Goal: Task Accomplishment & Management: Complete application form

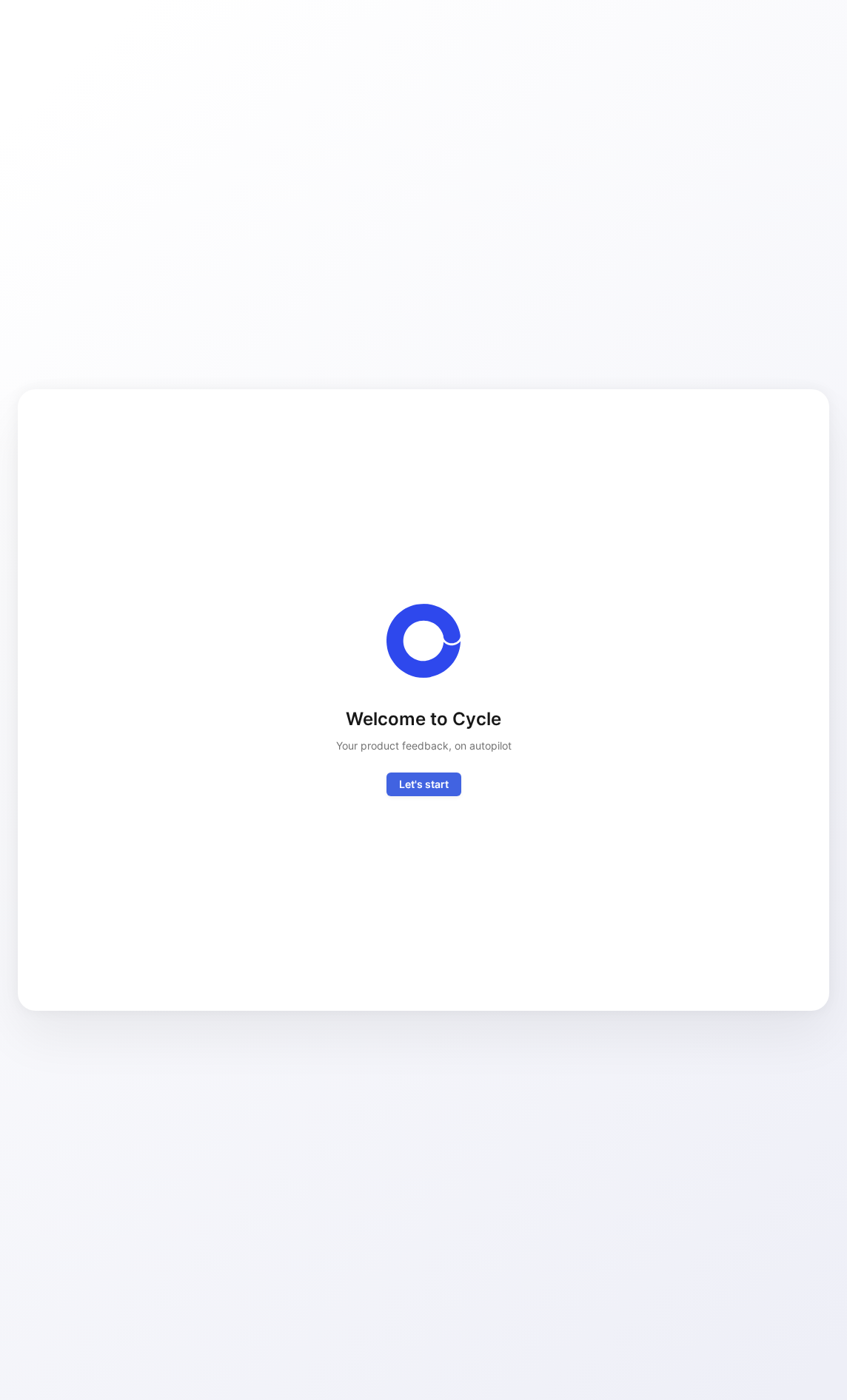
click at [436, 788] on span "Let's start" at bounding box center [424, 784] width 50 height 18
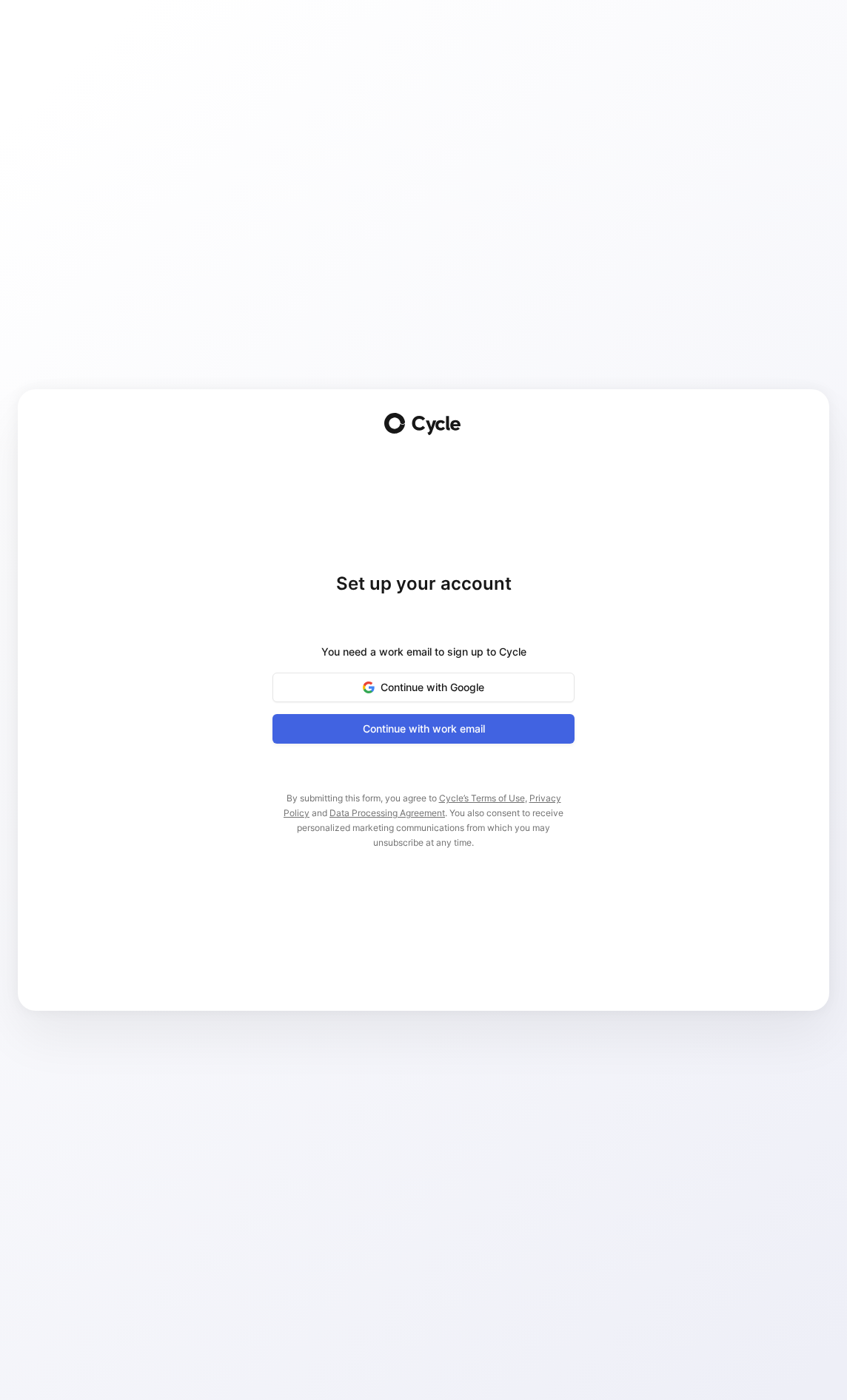
click at [397, 729] on span "Continue with work email" at bounding box center [424, 729] width 266 height 18
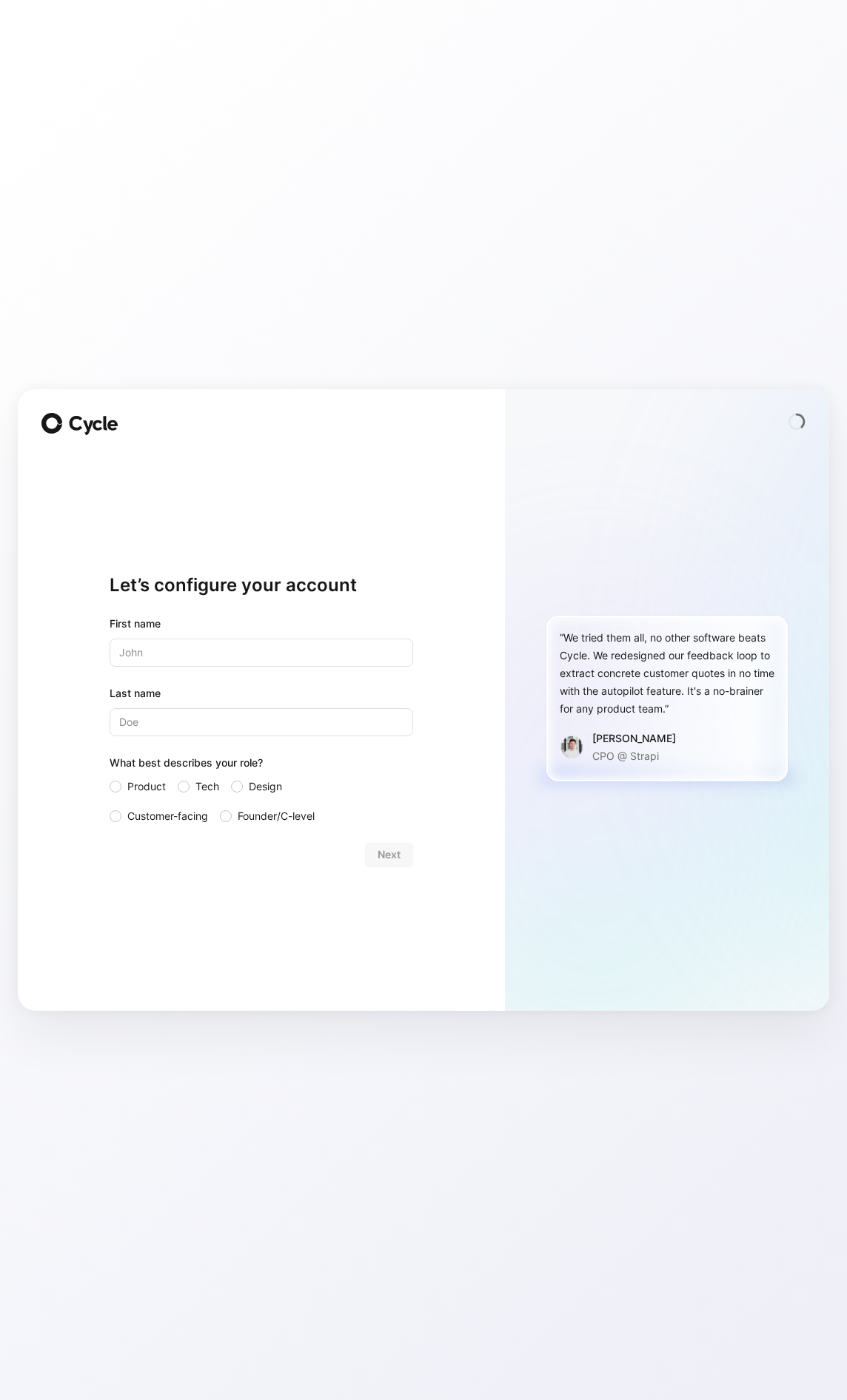
click at [202, 648] on input "text" at bounding box center [261, 652] width 304 height 28
type input "Max"
click at [179, 729] on input "Last name" at bounding box center [261, 722] width 304 height 28
type input "[PERSON_NAME]"
click at [122, 811] on label "Customer-facing" at bounding box center [158, 816] width 98 height 18
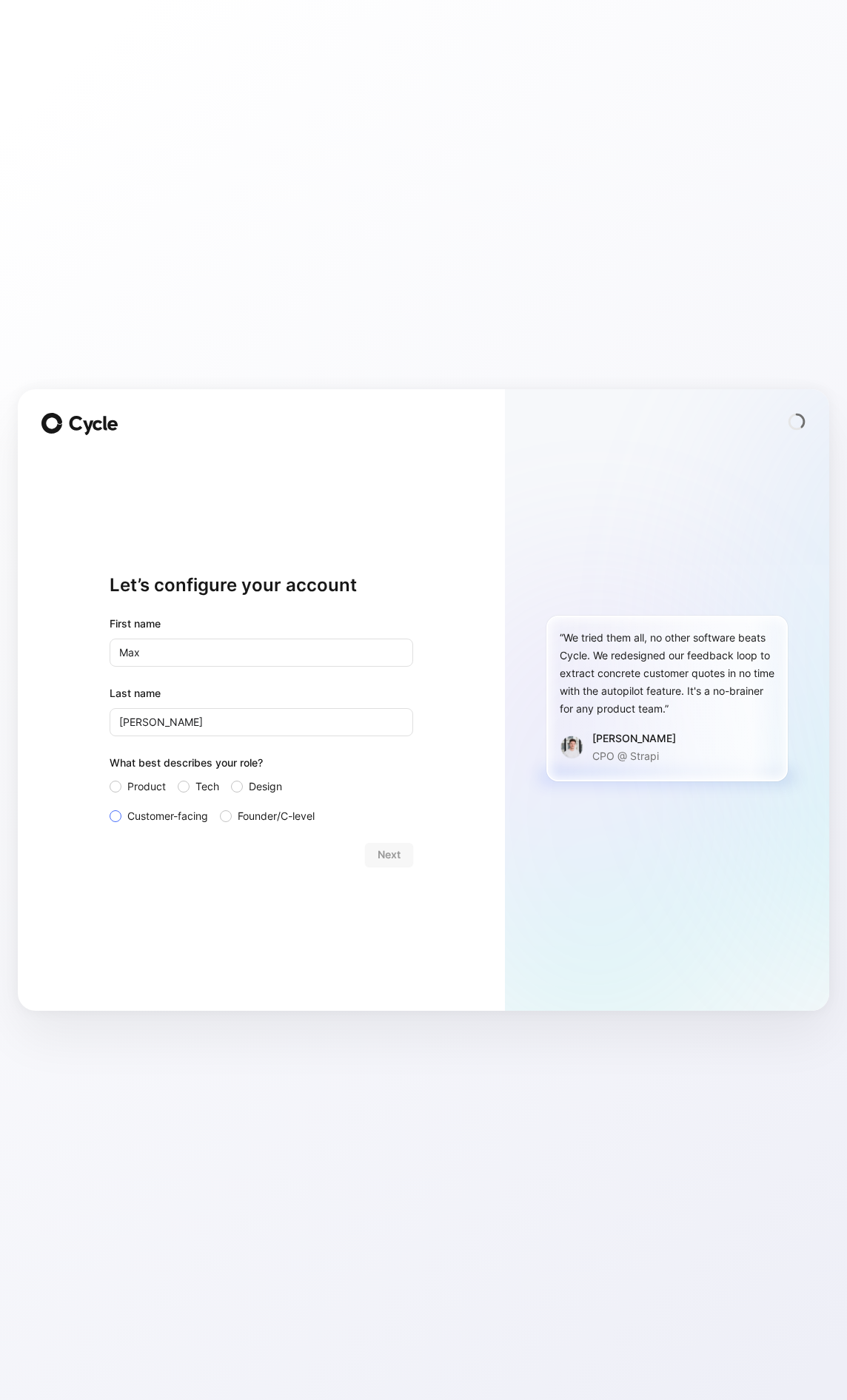
click at [109, 807] on input "Customer-facing" at bounding box center [109, 807] width 0 height 0
click at [391, 855] on span "Next" at bounding box center [389, 854] width 23 height 18
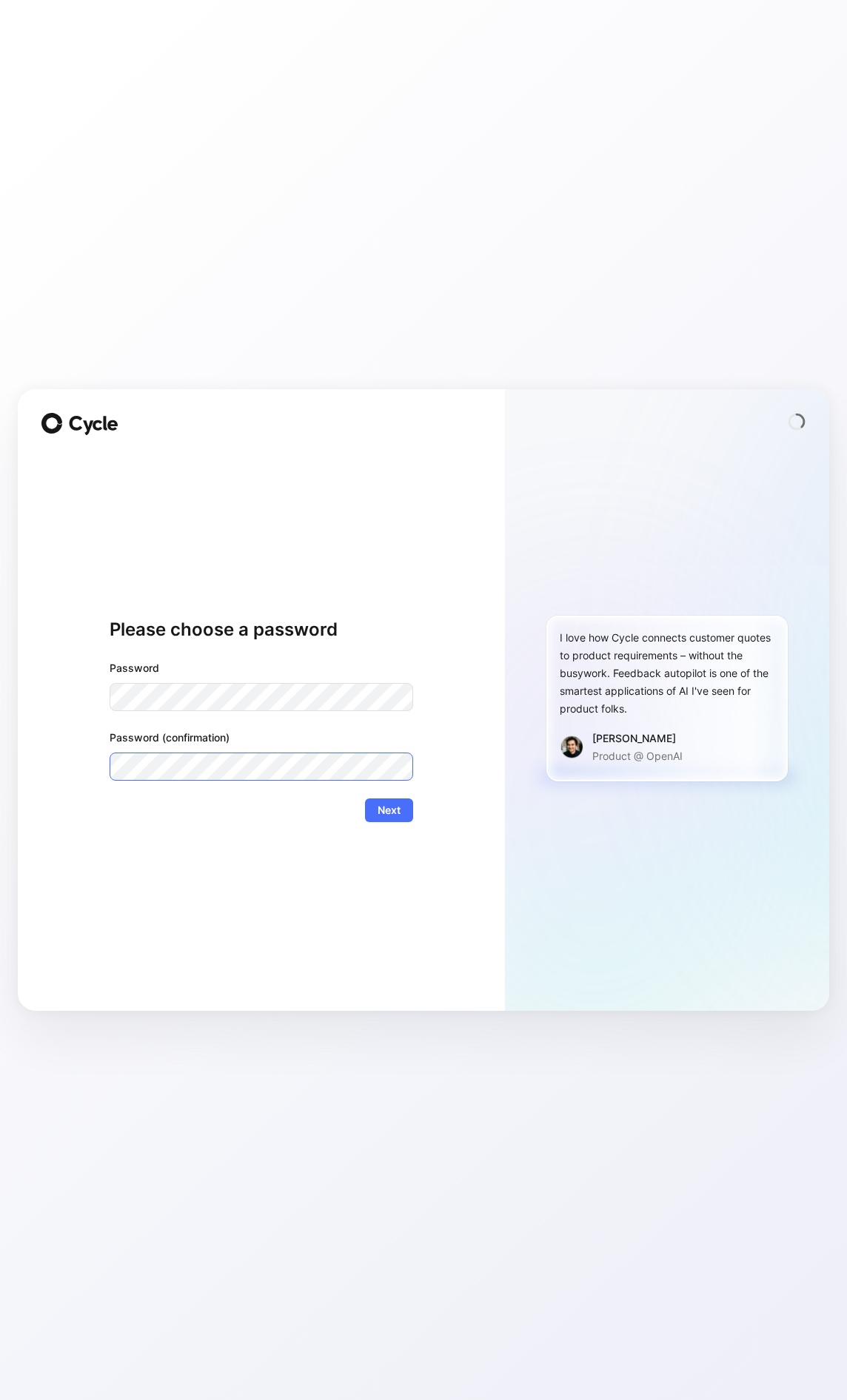
click at [365, 799] on button "Next" at bounding box center [388, 810] width 48 height 23
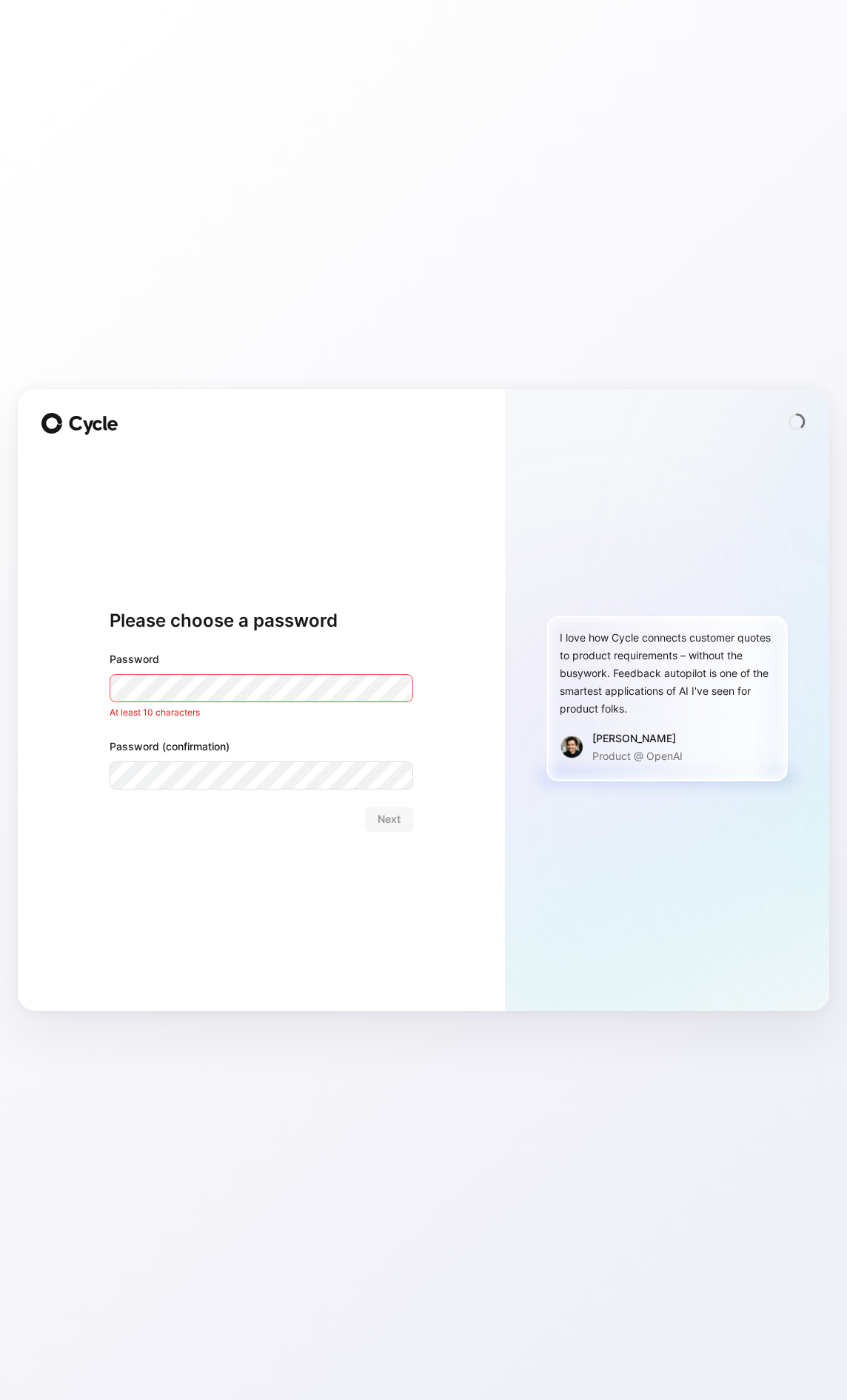
click at [54, 671] on div "Please choose a password Password At least 10 characters Password (confirmation…" at bounding box center [261, 700] width 487 height 621
click at [398, 816] on div "Next" at bounding box center [261, 819] width 304 height 23
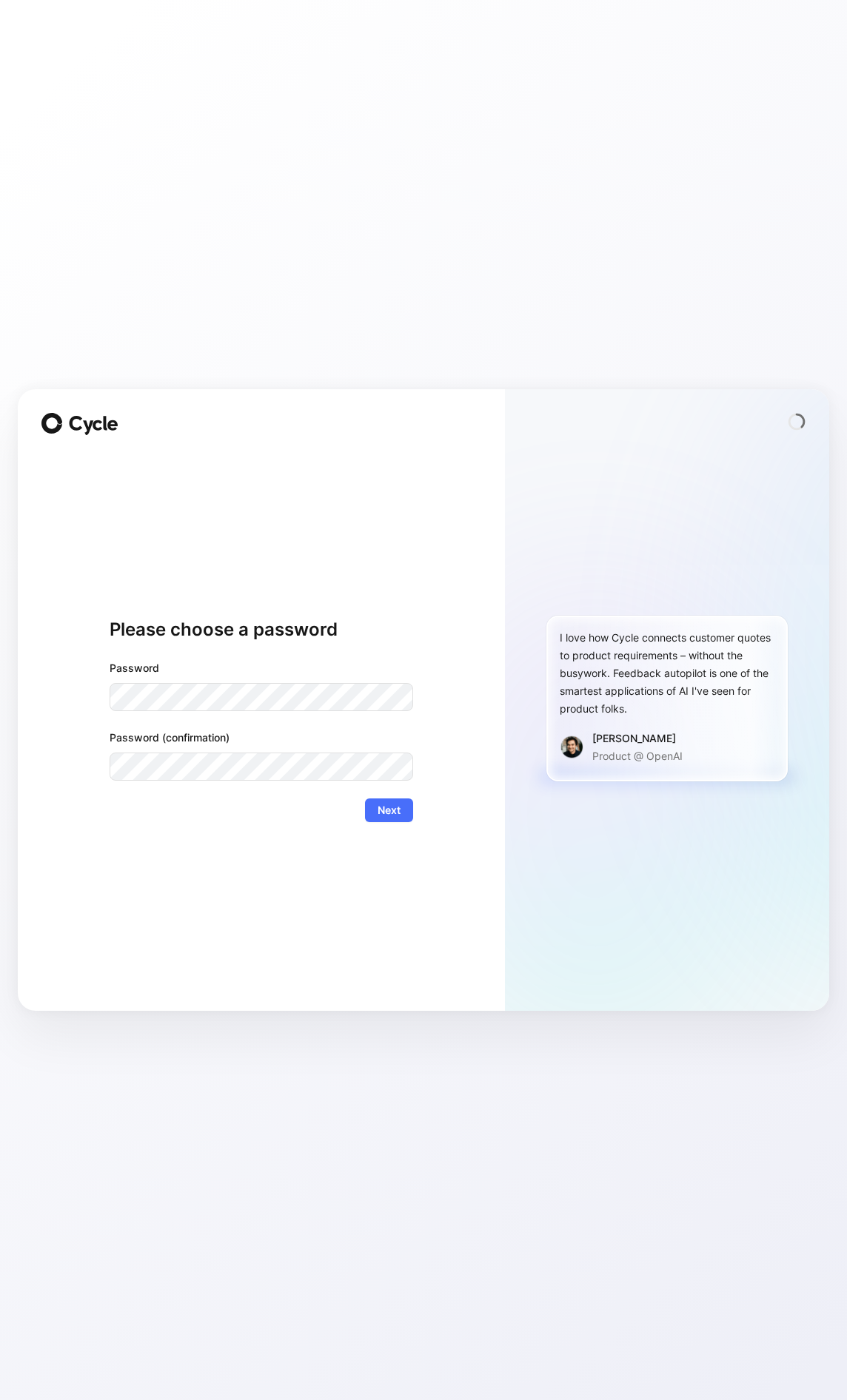
drag, startPoint x: 394, startPoint y: 806, endPoint x: 330, endPoint y: 826, distance: 67.1
click at [394, 806] on span "Next" at bounding box center [389, 810] width 23 height 18
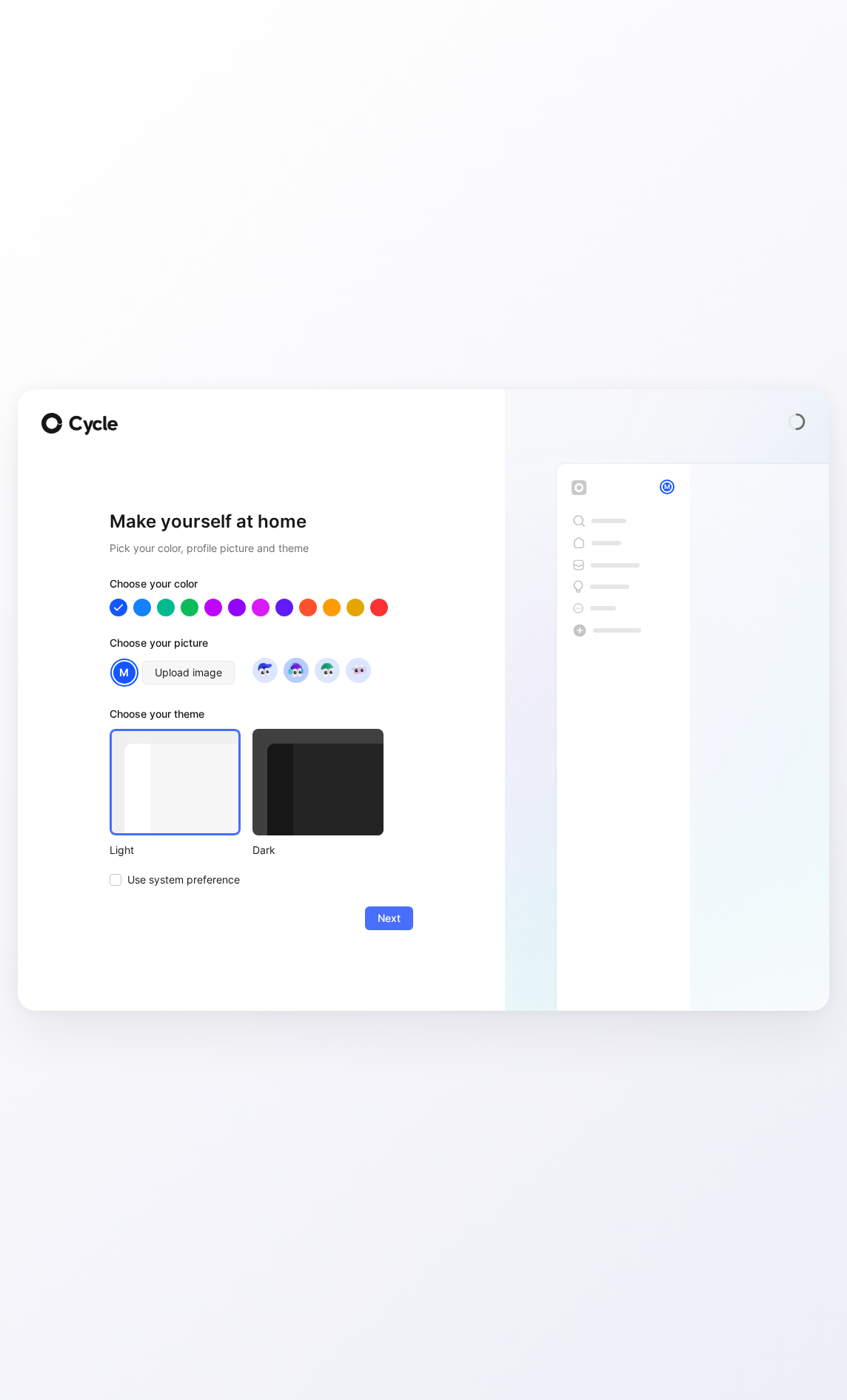
click at [296, 675] on img at bounding box center [295, 669] width 20 height 20
click at [318, 807] on div at bounding box center [318, 782] width 131 height 107
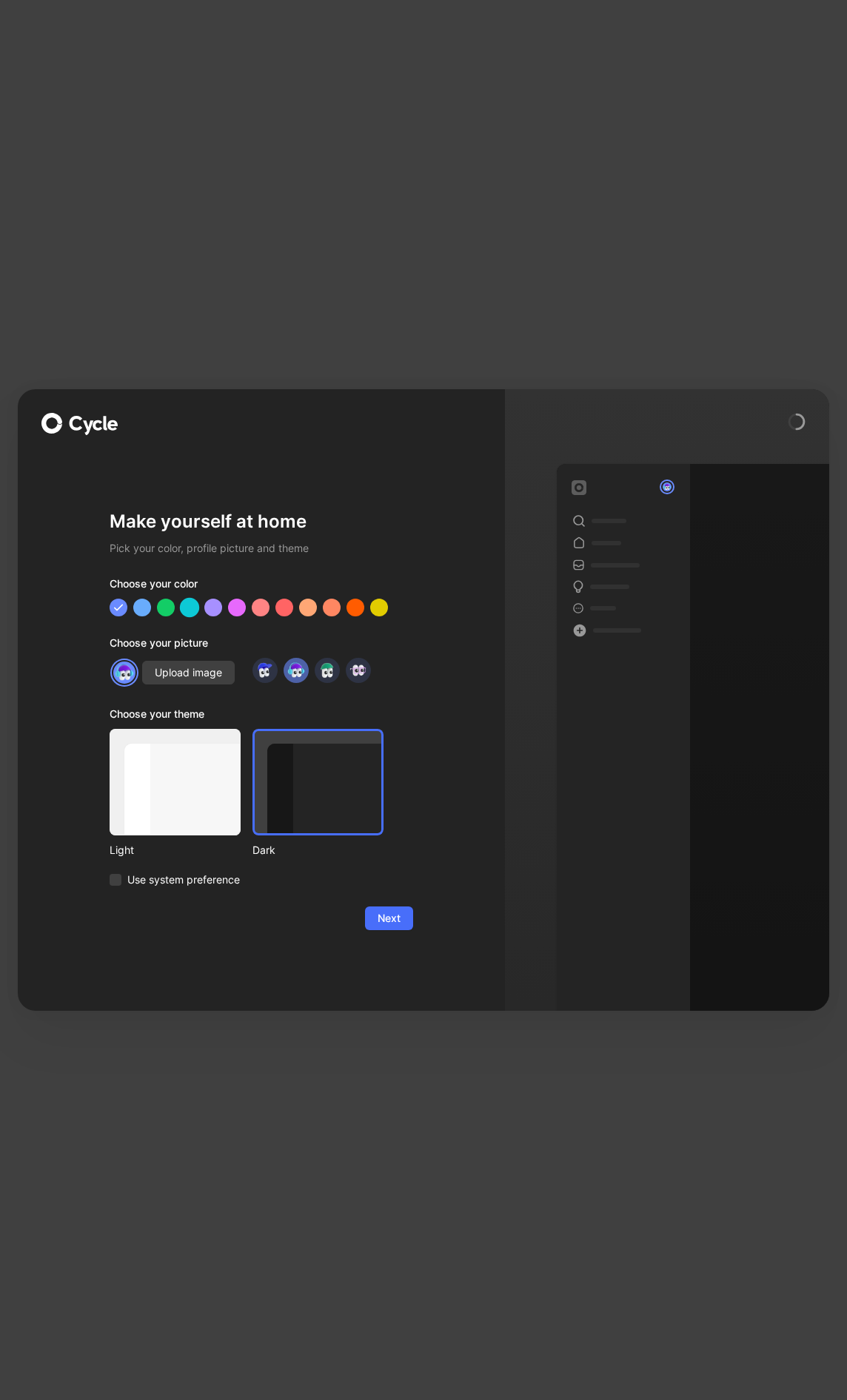
click at [188, 607] on div at bounding box center [189, 607] width 20 height 20
click at [113, 609] on div at bounding box center [118, 607] width 20 height 20
click at [381, 917] on span "Next" at bounding box center [389, 918] width 23 height 18
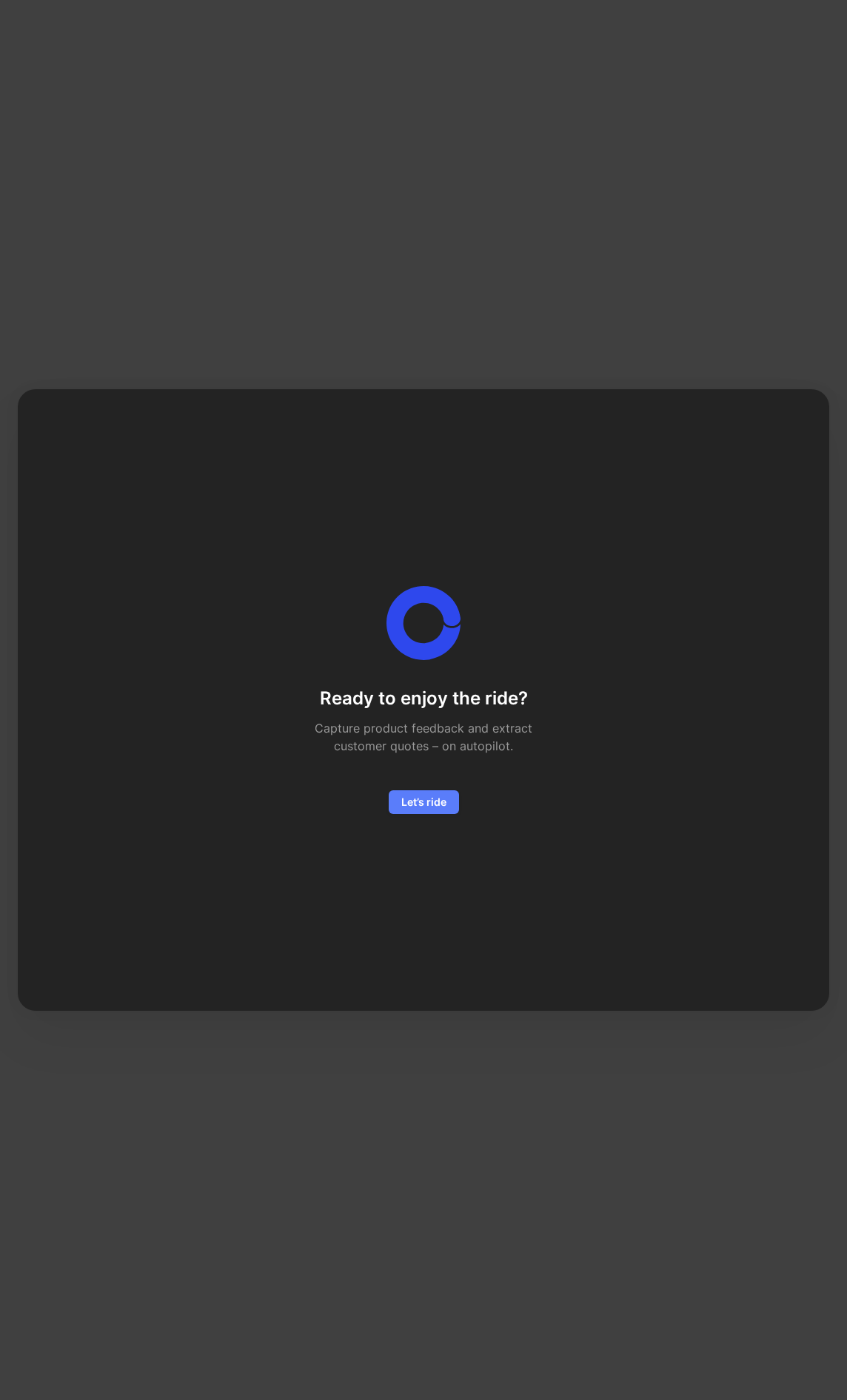
click at [412, 806] on span "Let’s ride" at bounding box center [424, 802] width 45 height 18
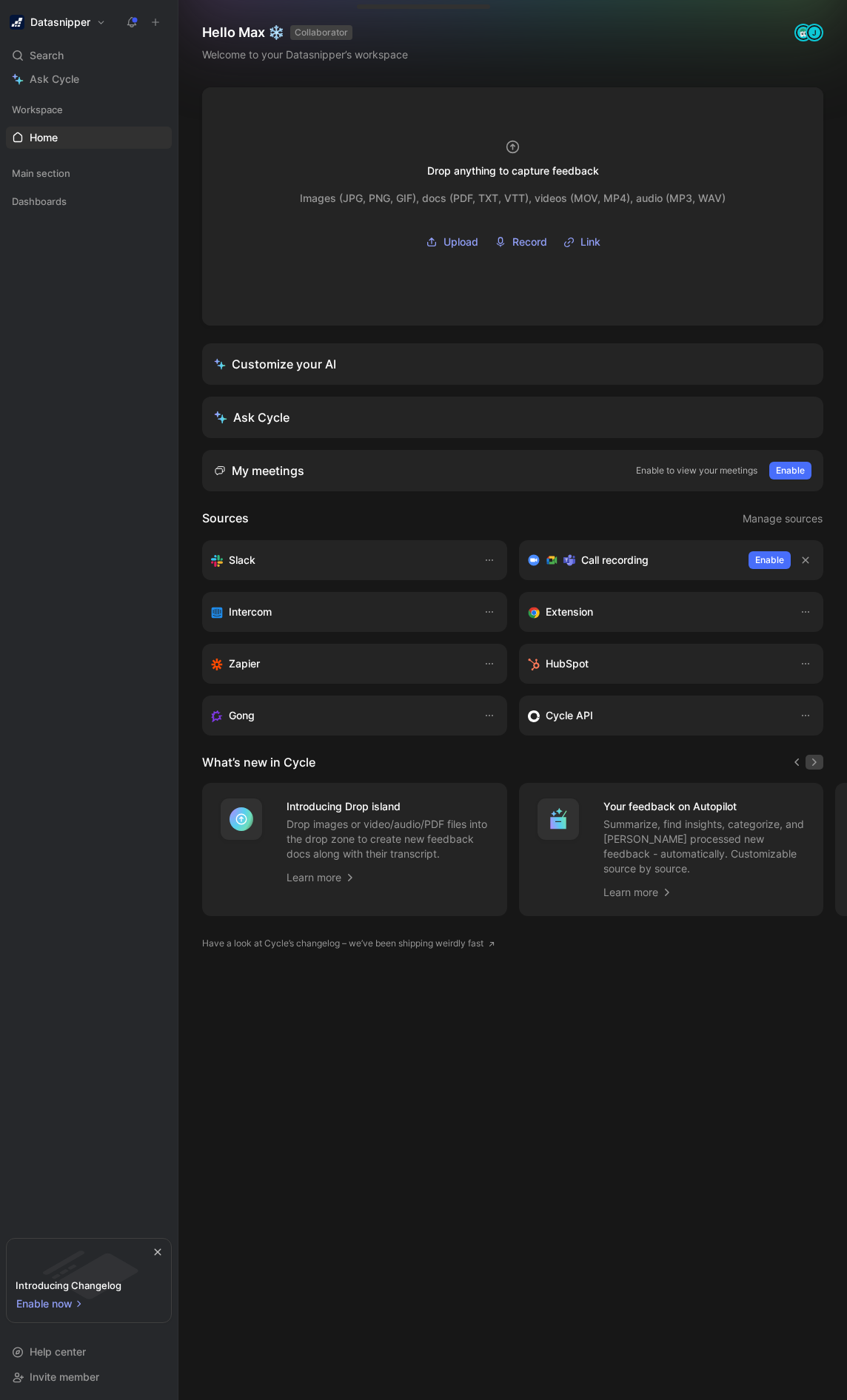
click at [813, 760] on icon "button" at bounding box center [814, 763] width 5 height 7
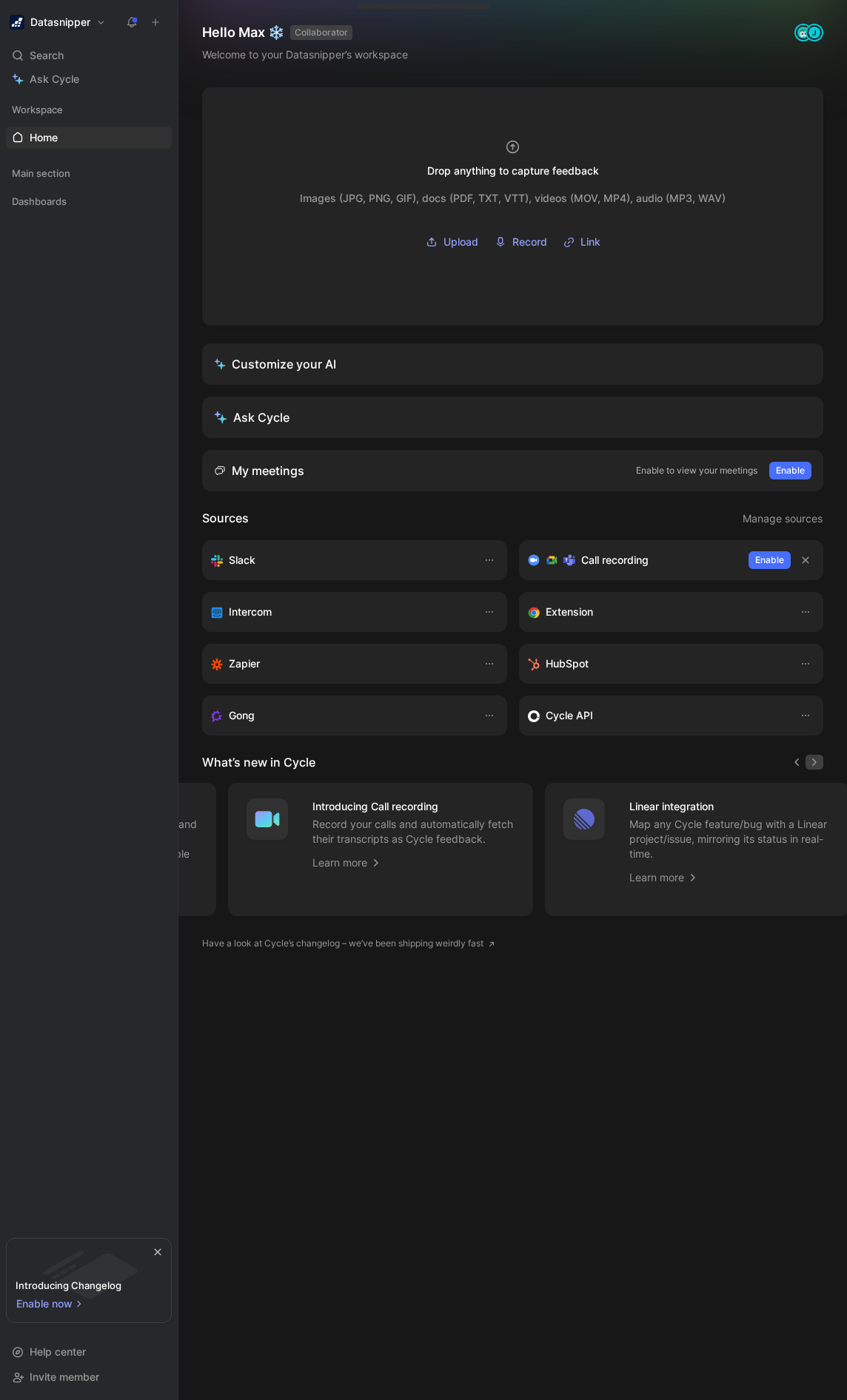
scroll to position [0, 633]
click at [325, 521] on header "Sources Manage sources" at bounding box center [512, 519] width 621 height 20
click at [296, 521] on header "Sources Manage sources" at bounding box center [512, 519] width 621 height 20
click at [461, 749] on div "Drop anything to capture feedback Images (JPG, PNG, GIF), docs (PDF, TXT, VTT),…" at bounding box center [512, 743] width 668 height 1313
click at [285, 420] on div "Ask Cycle" at bounding box center [251, 417] width 76 height 18
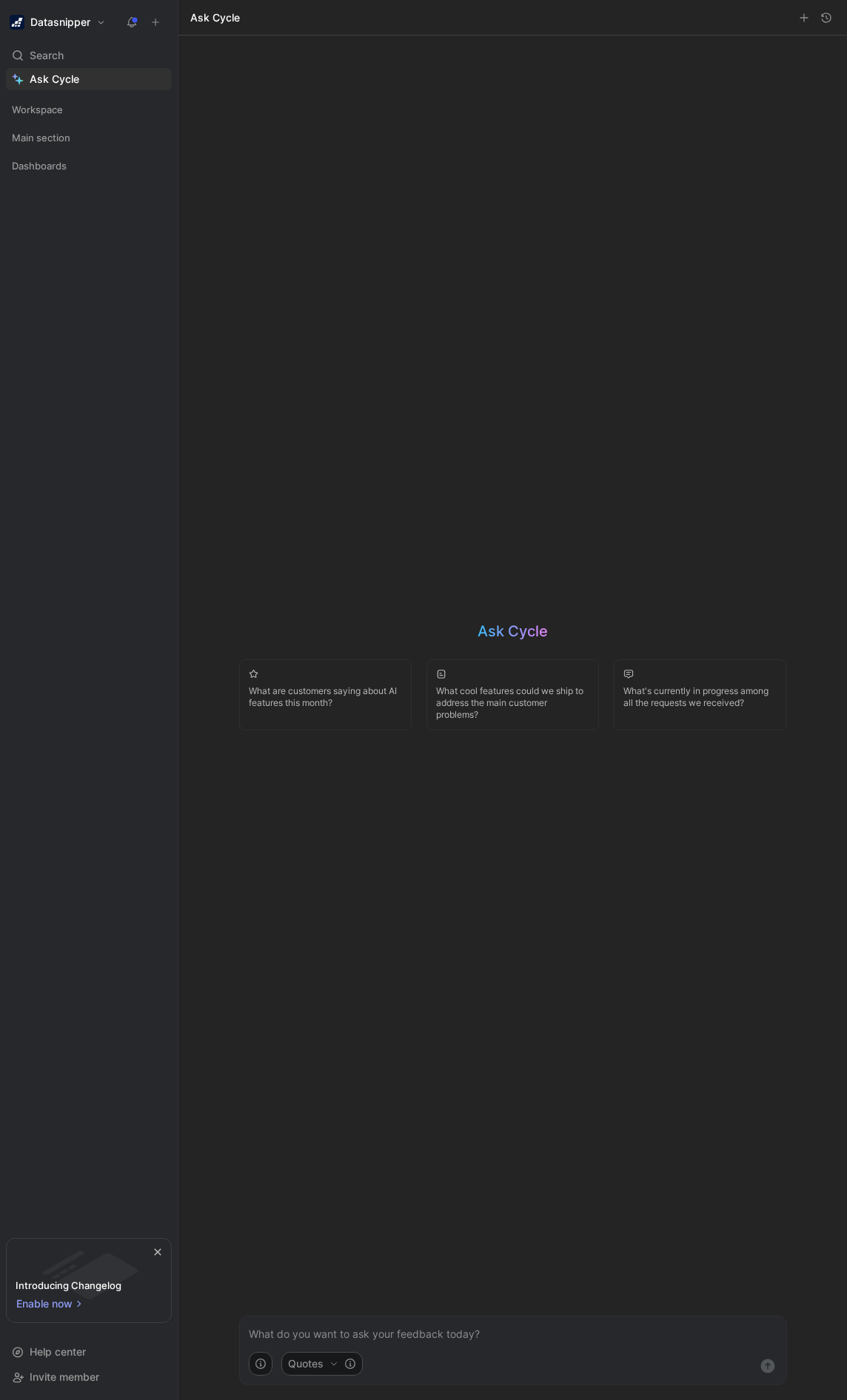
click at [371, 1060] on div "Ask Cycle What are customers saying about AI features this month? What cool fea…" at bounding box center [513, 718] width 578 height 1364
click at [334, 1341] on p at bounding box center [512, 1334] width 528 height 18
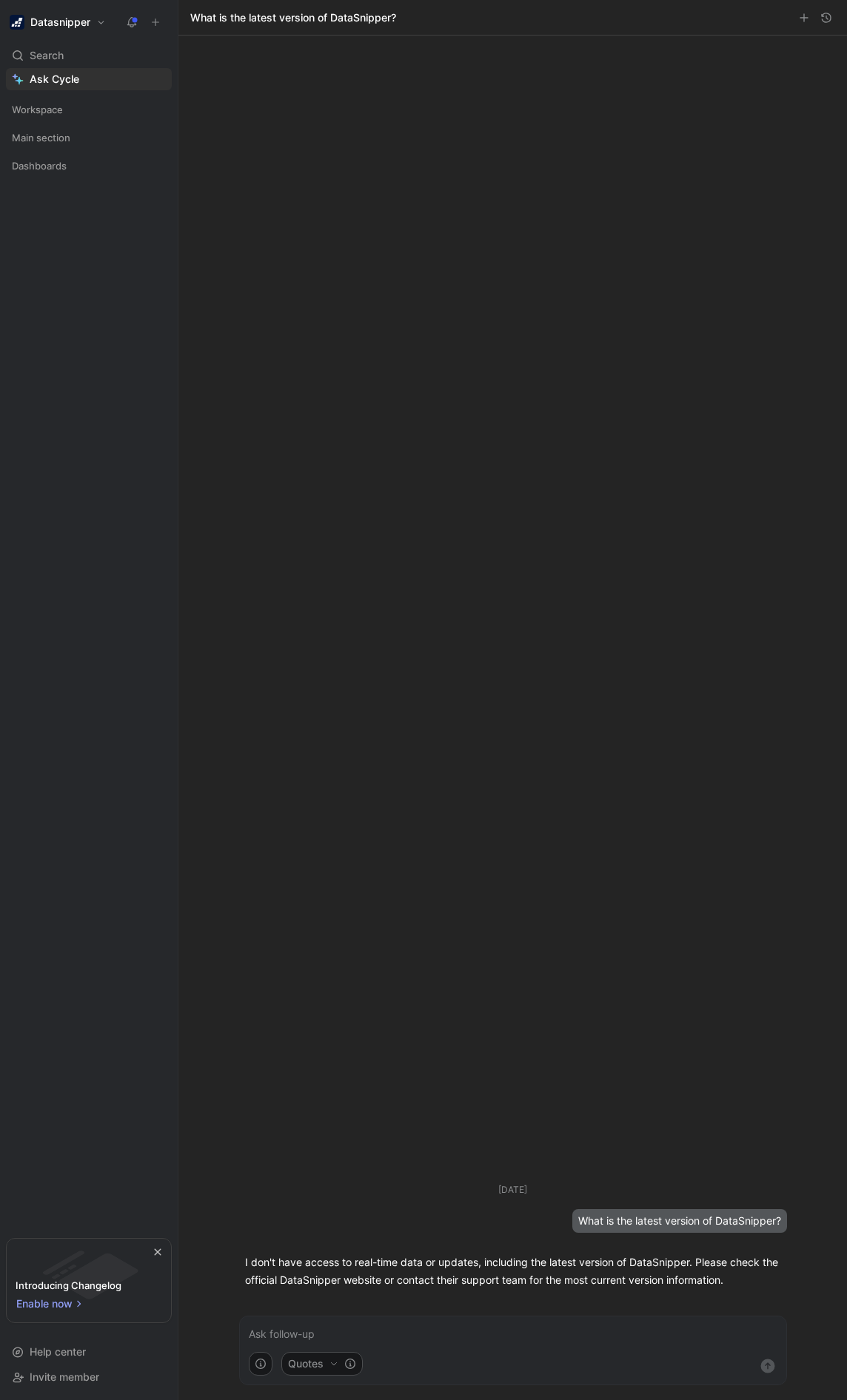
drag, startPoint x: 50, startPoint y: 59, endPoint x: 351, endPoint y: 461, distance: 502.2
click at [50, 59] on span "Search" at bounding box center [47, 55] width 34 height 18
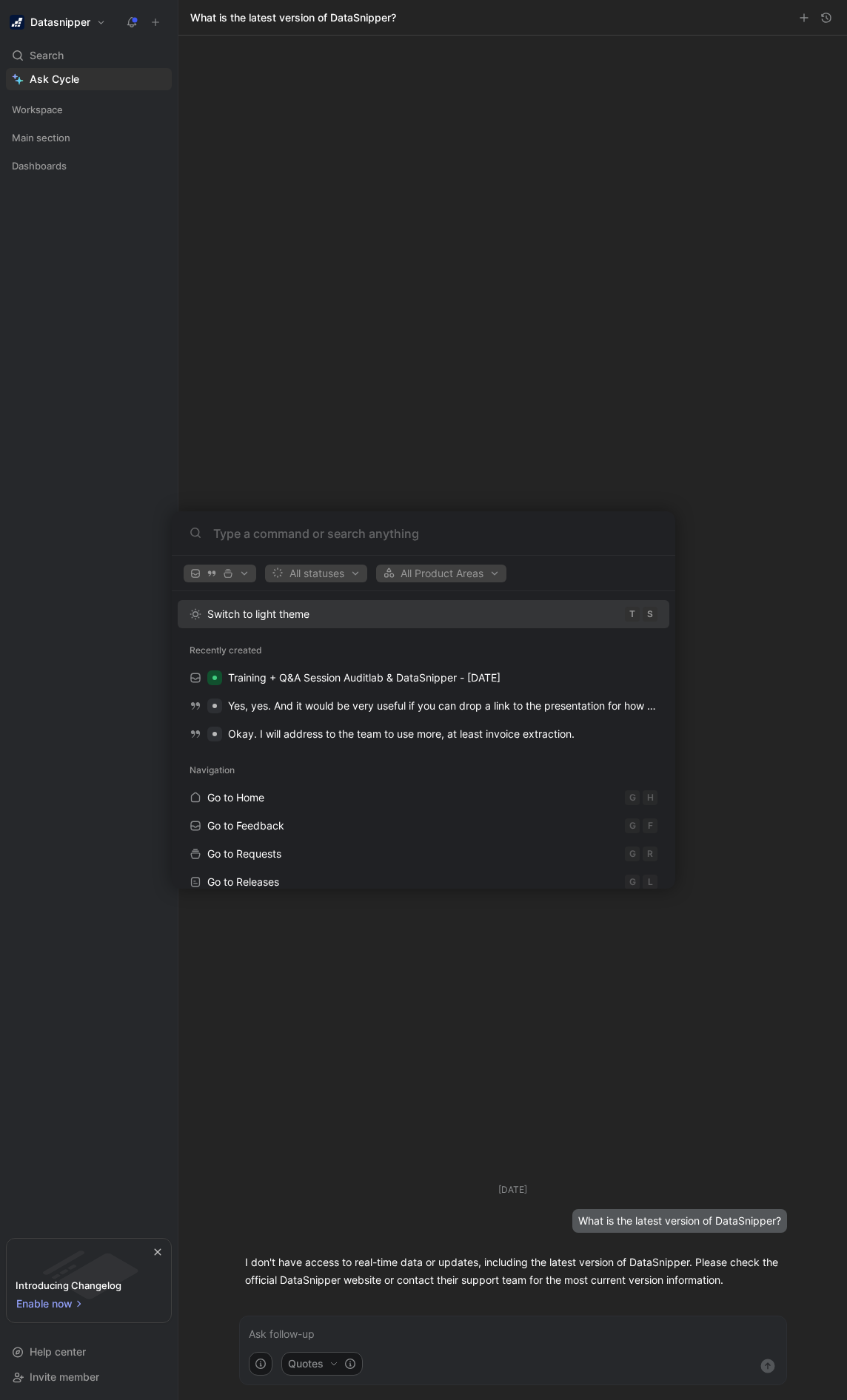
click at [36, 105] on body "Datasnipper Search Ctrl K Ask Cycle Workspace Main section Dashboards To pick u…" at bounding box center [424, 700] width 847 height 1400
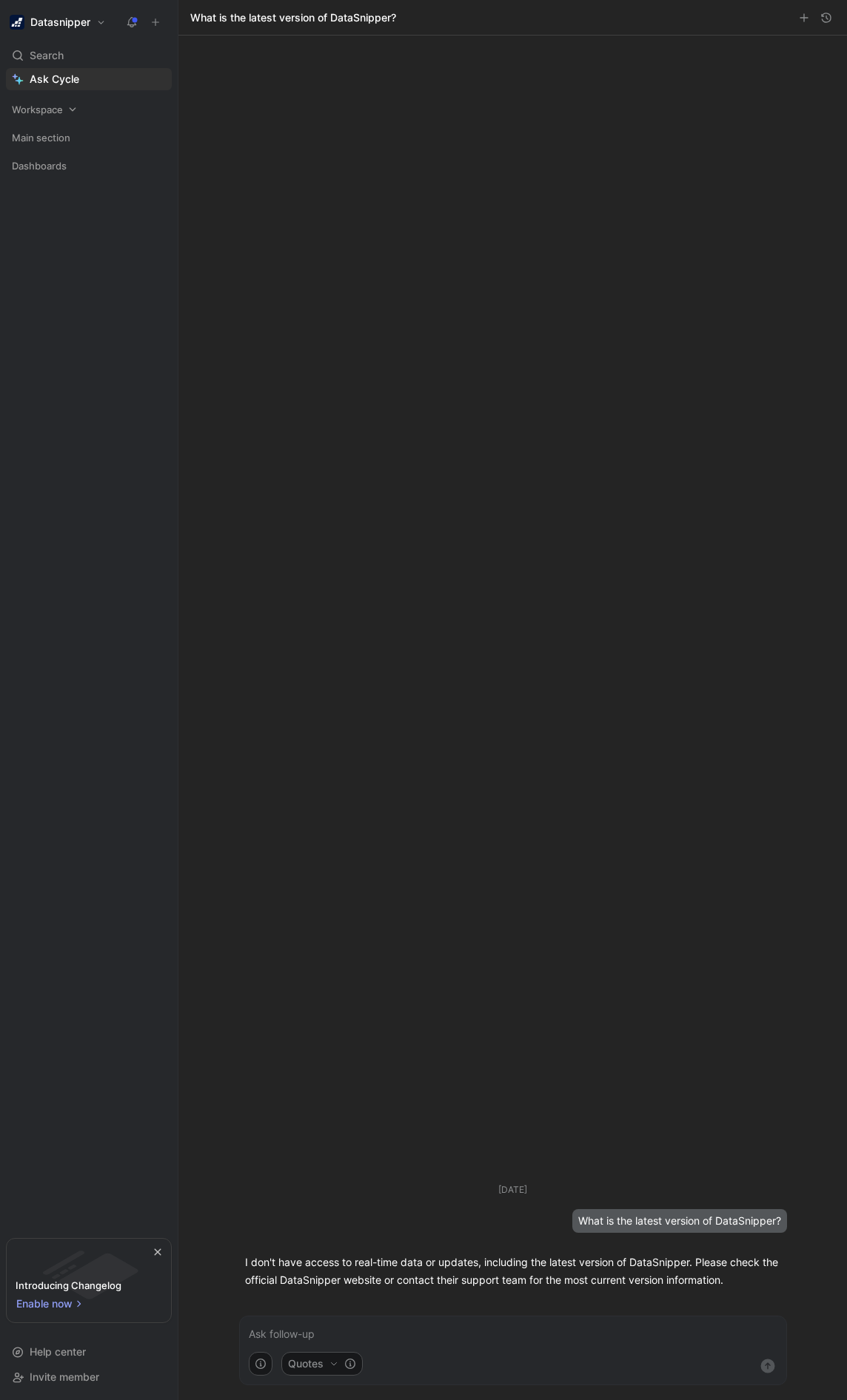
click at [35, 108] on span "Workspace" at bounding box center [37, 109] width 51 height 15
click at [33, 134] on span "Home" at bounding box center [44, 137] width 28 height 15
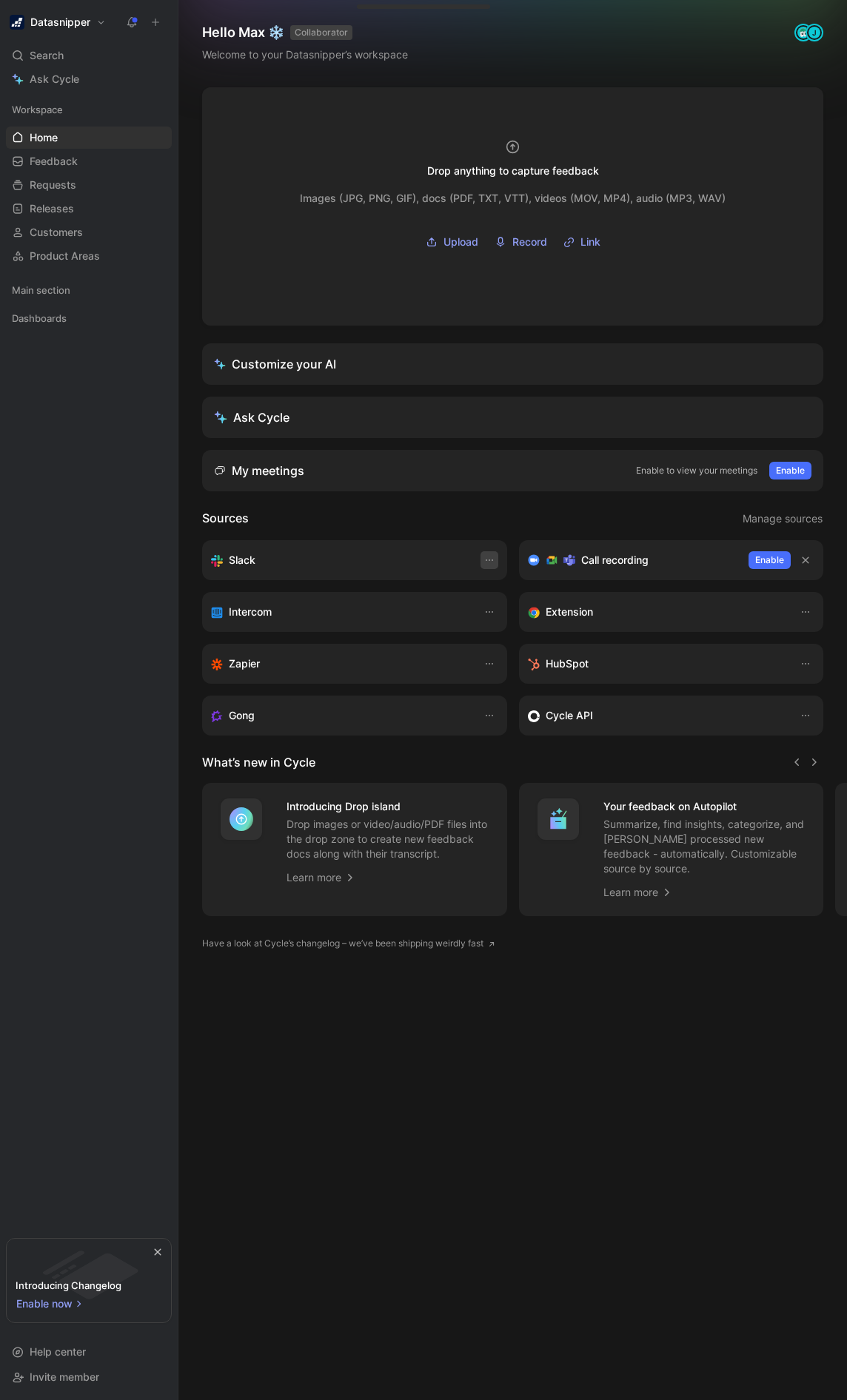
click at [490, 562] on icon "button" at bounding box center [489, 560] width 12 height 12
click at [273, 418] on div "Ask Cycle" at bounding box center [251, 417] width 76 height 18
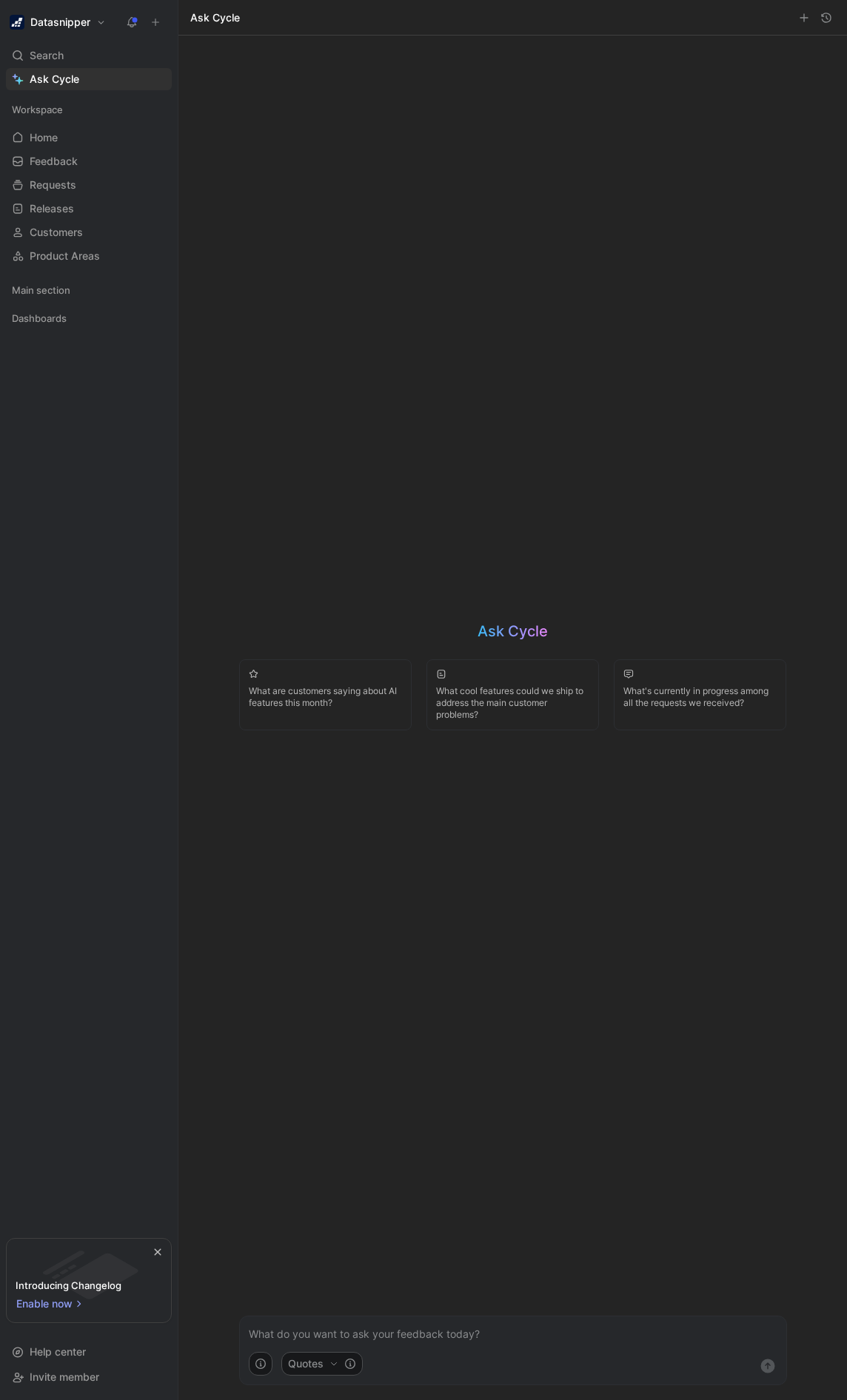
click at [329, 610] on div "Ask Cycle What are customers saying about AI features this month? What cool fea…" at bounding box center [513, 718] width 578 height 1364
click at [363, 1352] on div "Quotes" at bounding box center [513, 1368] width 546 height 33
click at [358, 1338] on p at bounding box center [512, 1334] width 528 height 18
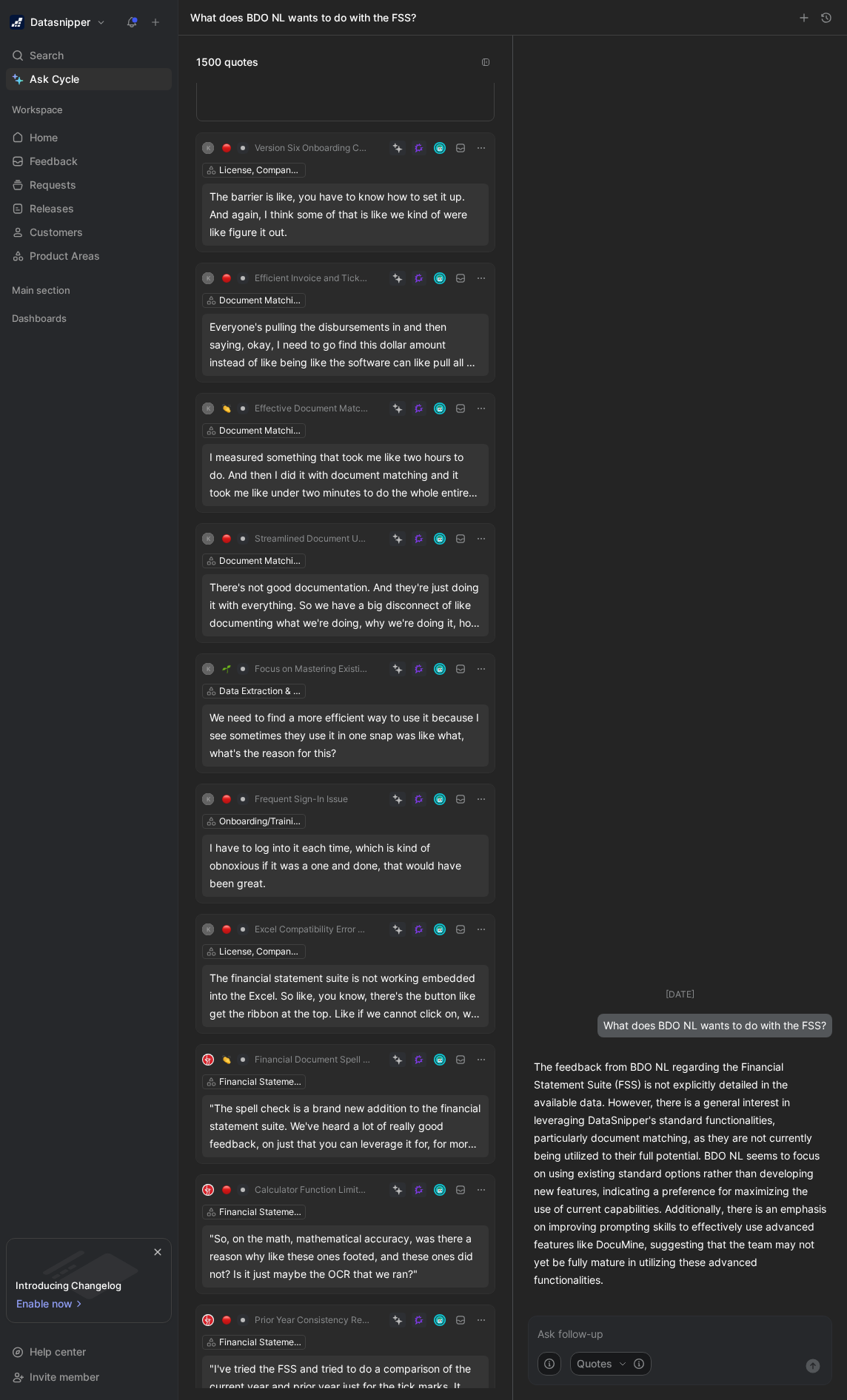
scroll to position [9567, 0]
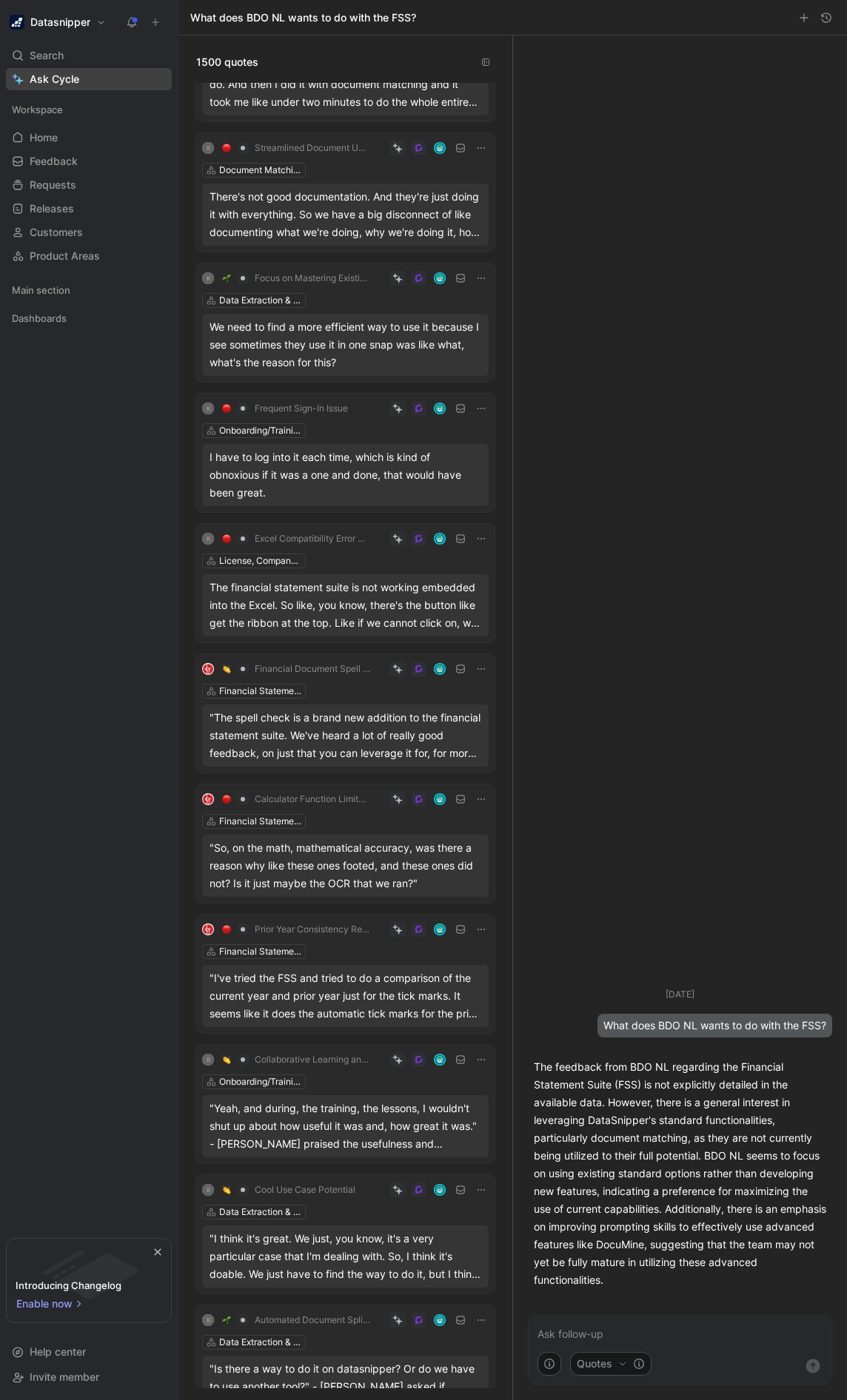
click at [59, 87] on link "Ask Cycle" at bounding box center [88, 79] width 165 height 22
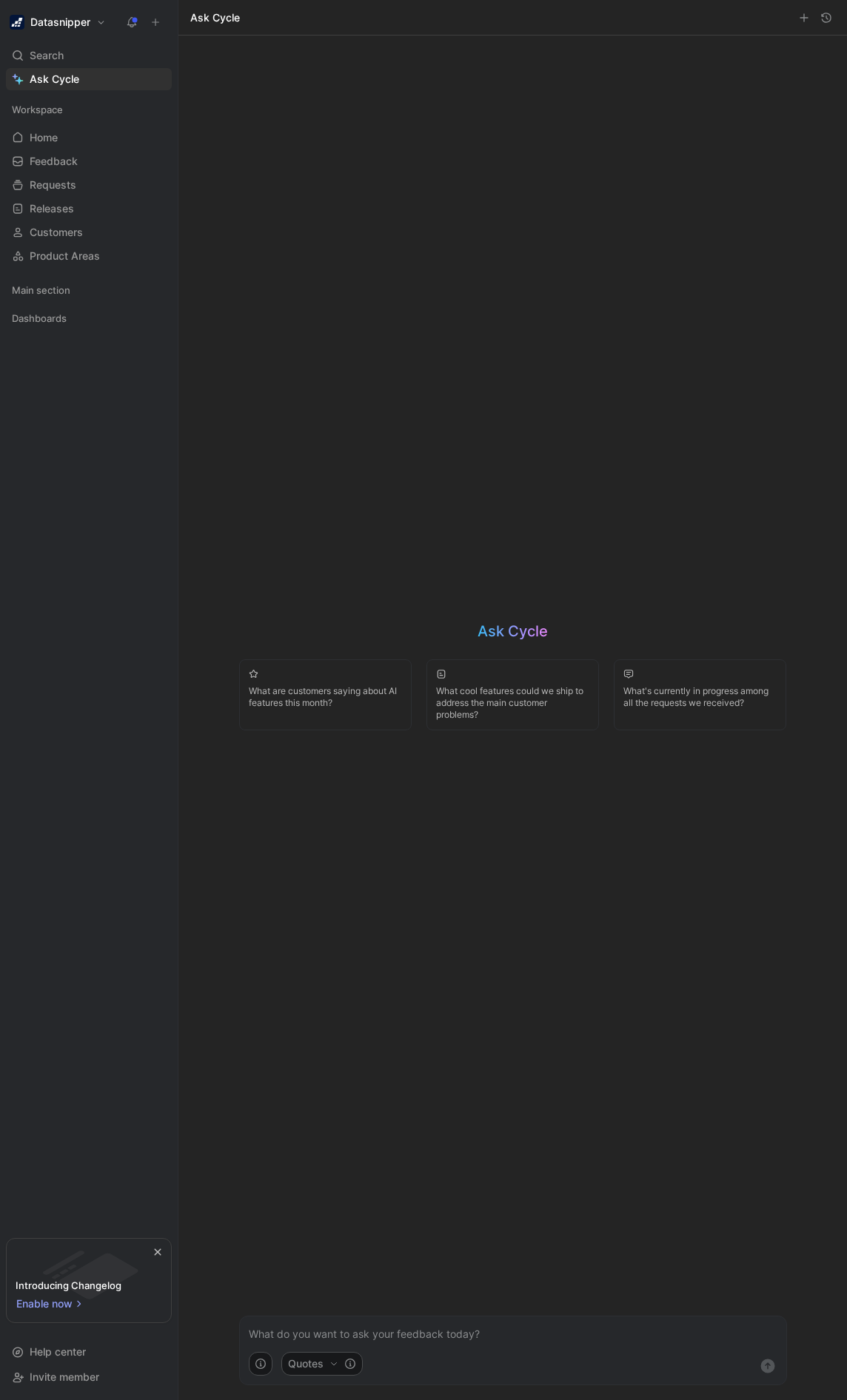
click at [289, 1318] on form "Quotes" at bounding box center [513, 1350] width 548 height 69
click at [289, 1326] on p at bounding box center [512, 1334] width 528 height 18
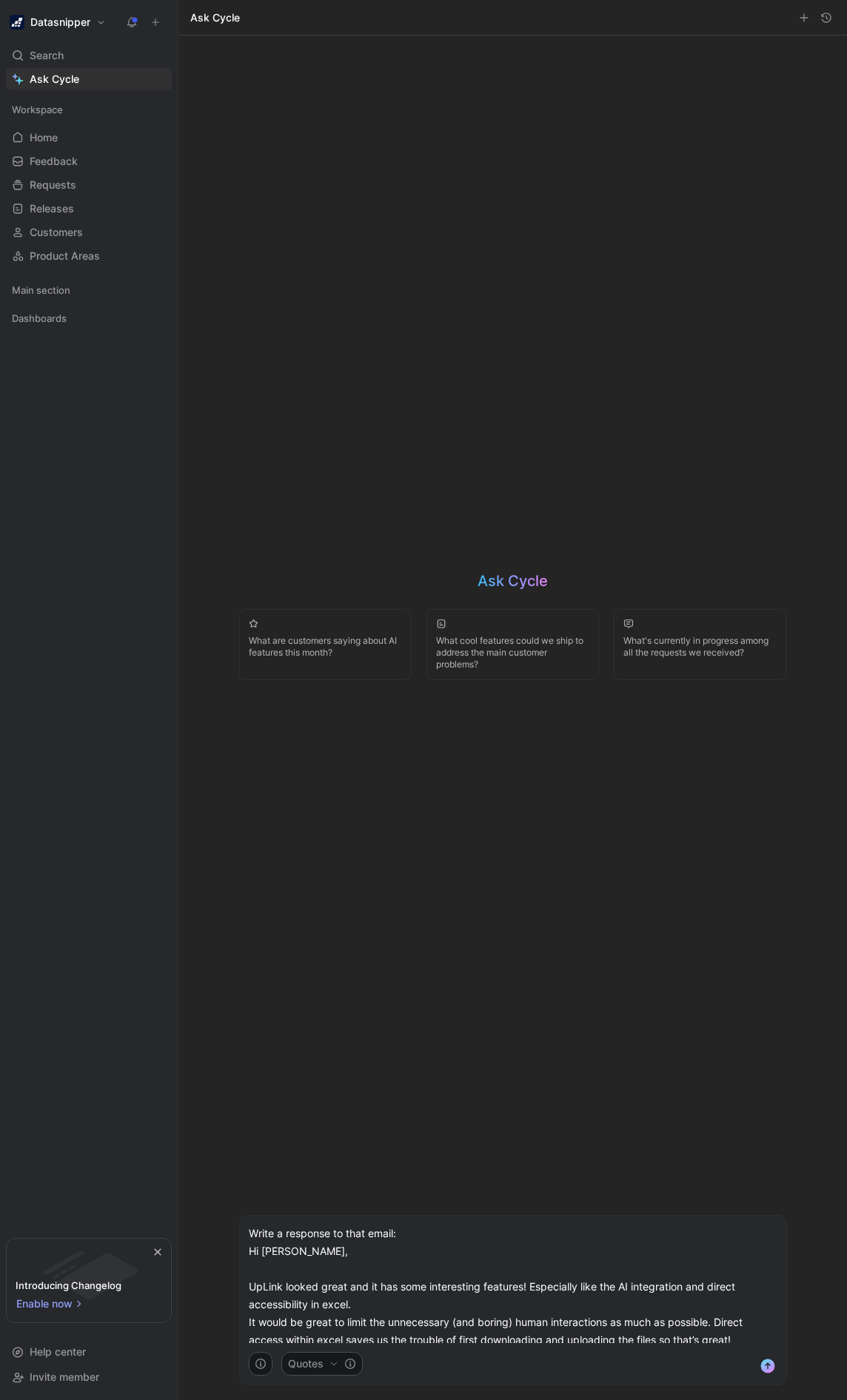
scroll to position [307, 0]
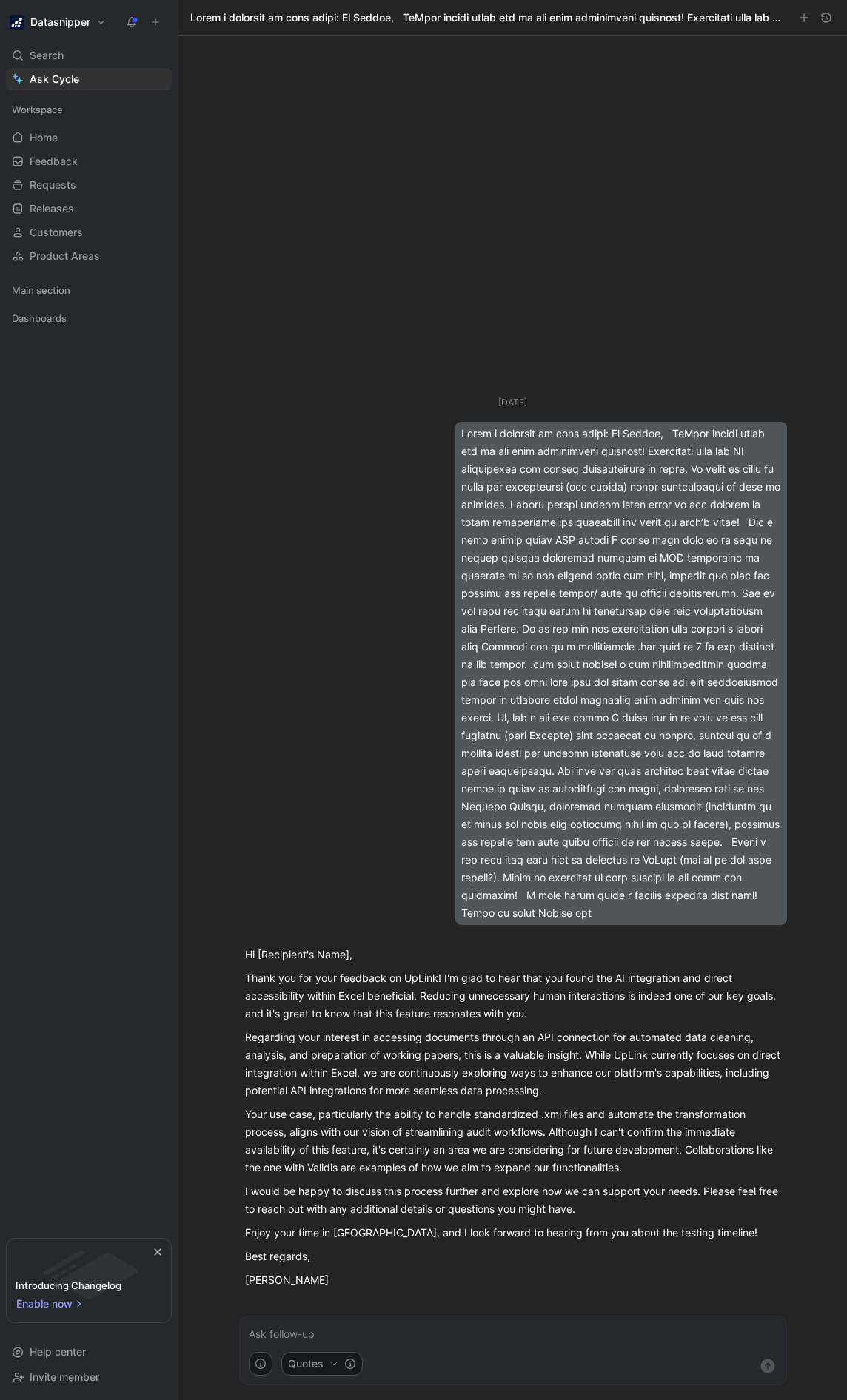
click at [305, 1069] on p "Regarding your interest in accessing documents through an API connection for au…" at bounding box center [512, 1064] width 536 height 71
click at [364, 163] on div "[DATE] Hi [Recipient's Name], Thank you for your feedback on UpLink! I'm glad t…" at bounding box center [513, 668] width 578 height 1265
click at [282, 173] on div "[DATE] Hi [Recipient's Name], Thank you for your feedback on UpLink! I'm glad t…" at bounding box center [513, 668] width 578 height 1265
click at [70, 59] on div "Search Ctrl K" at bounding box center [88, 56] width 165 height 22
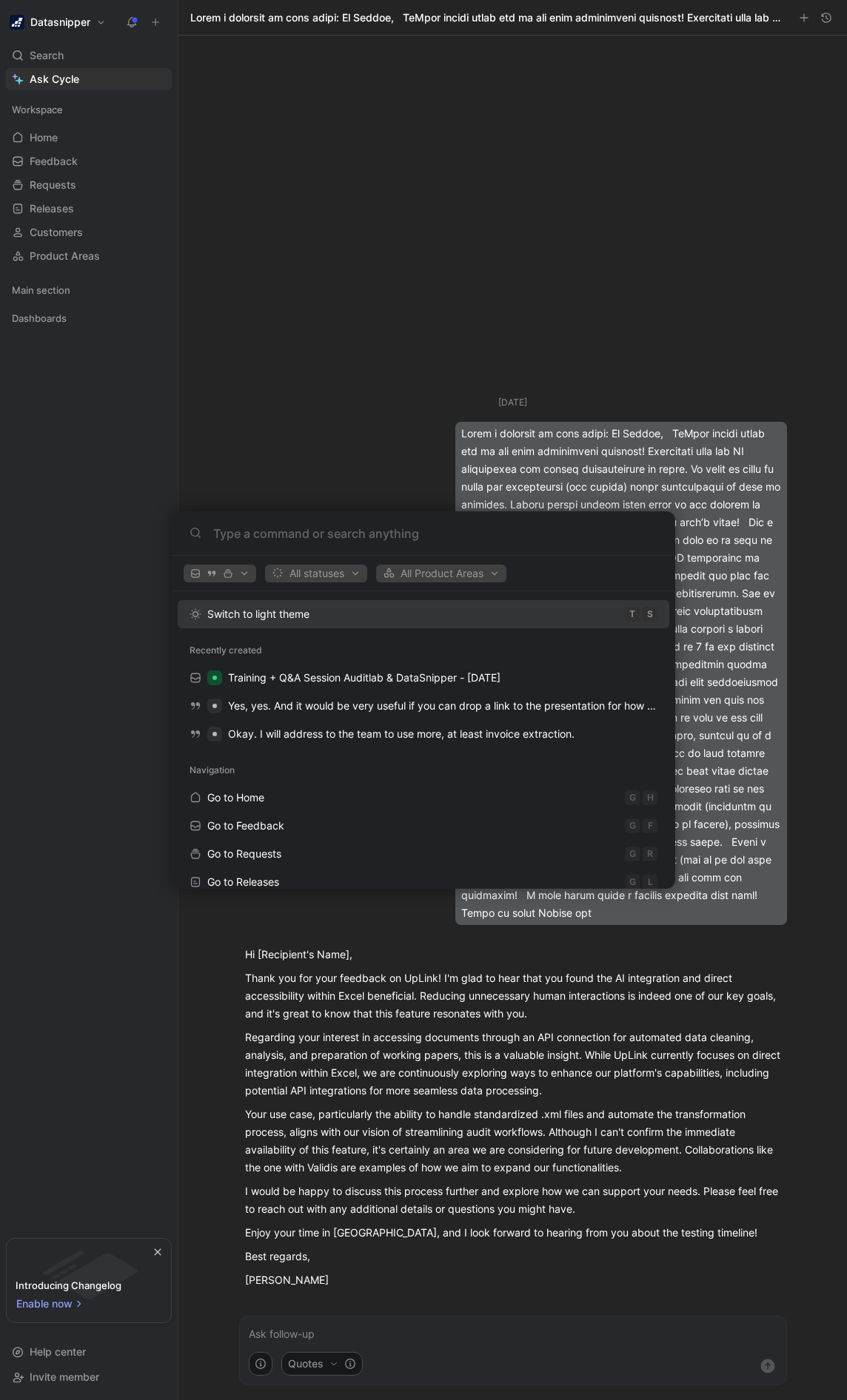
click at [45, 139] on body "Datasnipper Search Ctrl K Ask Cycle Workspace Home G then H Feedback G then F R…" at bounding box center [424, 700] width 847 height 1400
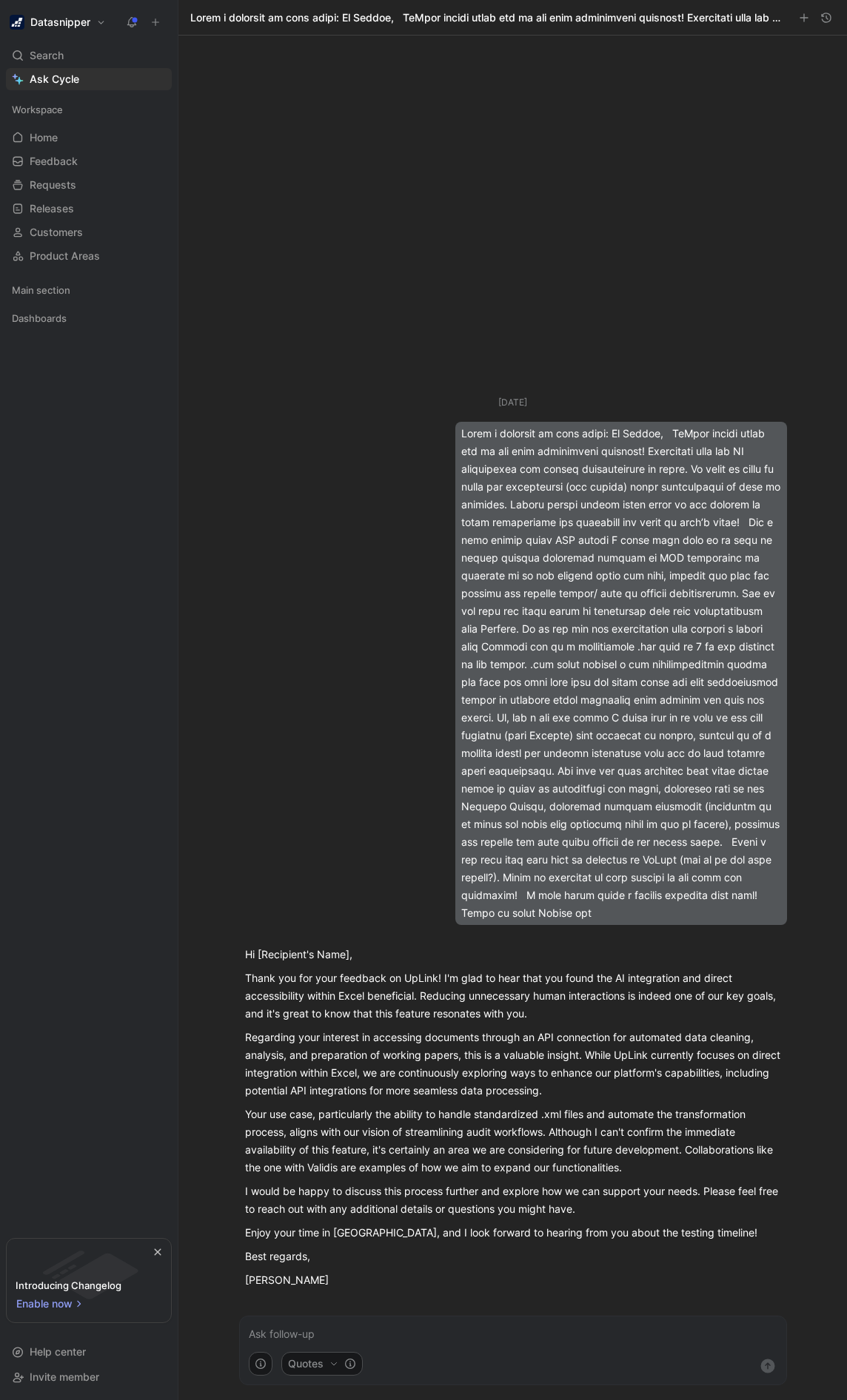
click at [45, 139] on span "Home" at bounding box center [44, 137] width 28 height 15
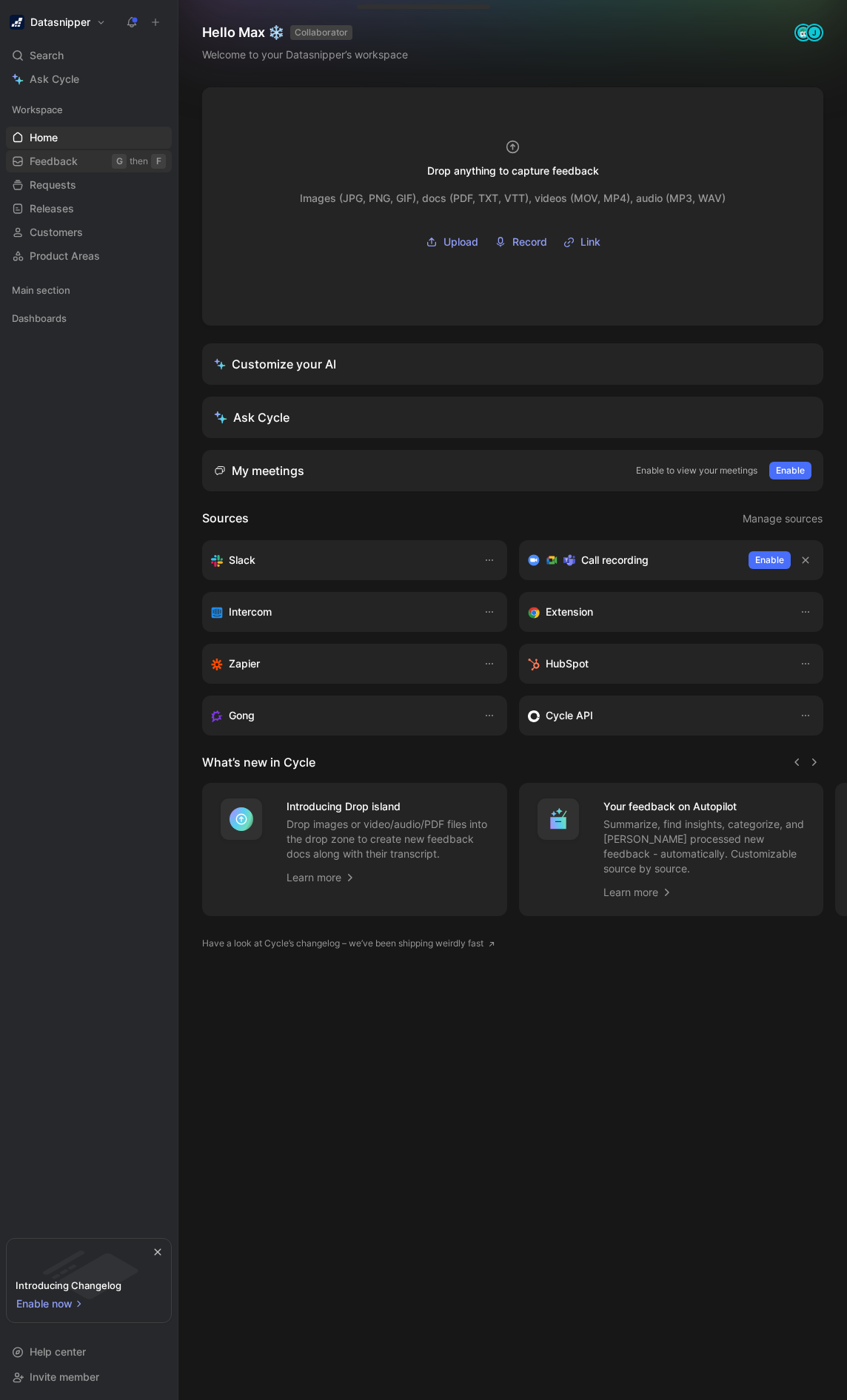
click at [71, 151] on link "Feedback G then F" at bounding box center [88, 162] width 165 height 22
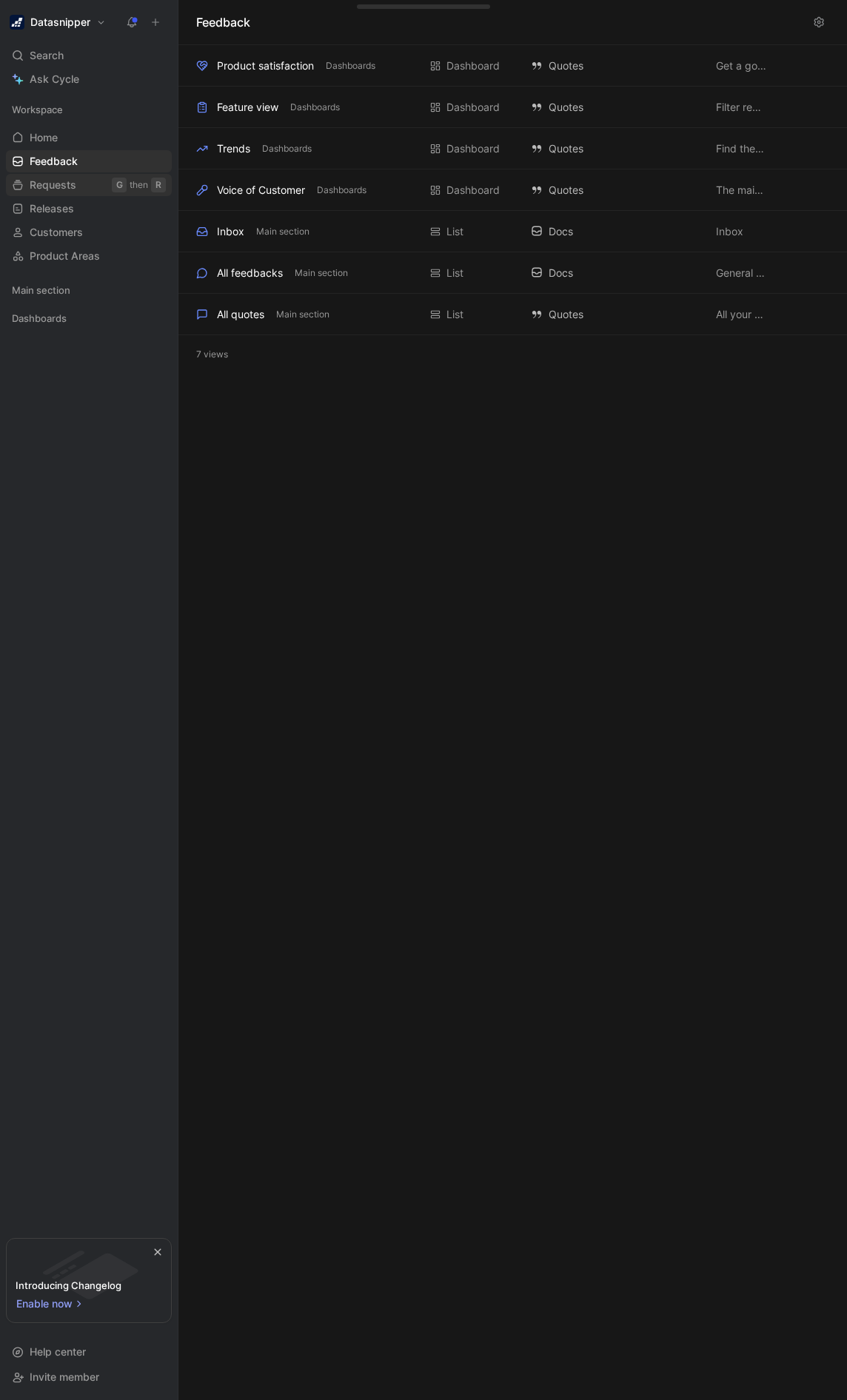
click at [63, 187] on span "Requests" at bounding box center [53, 185] width 47 height 15
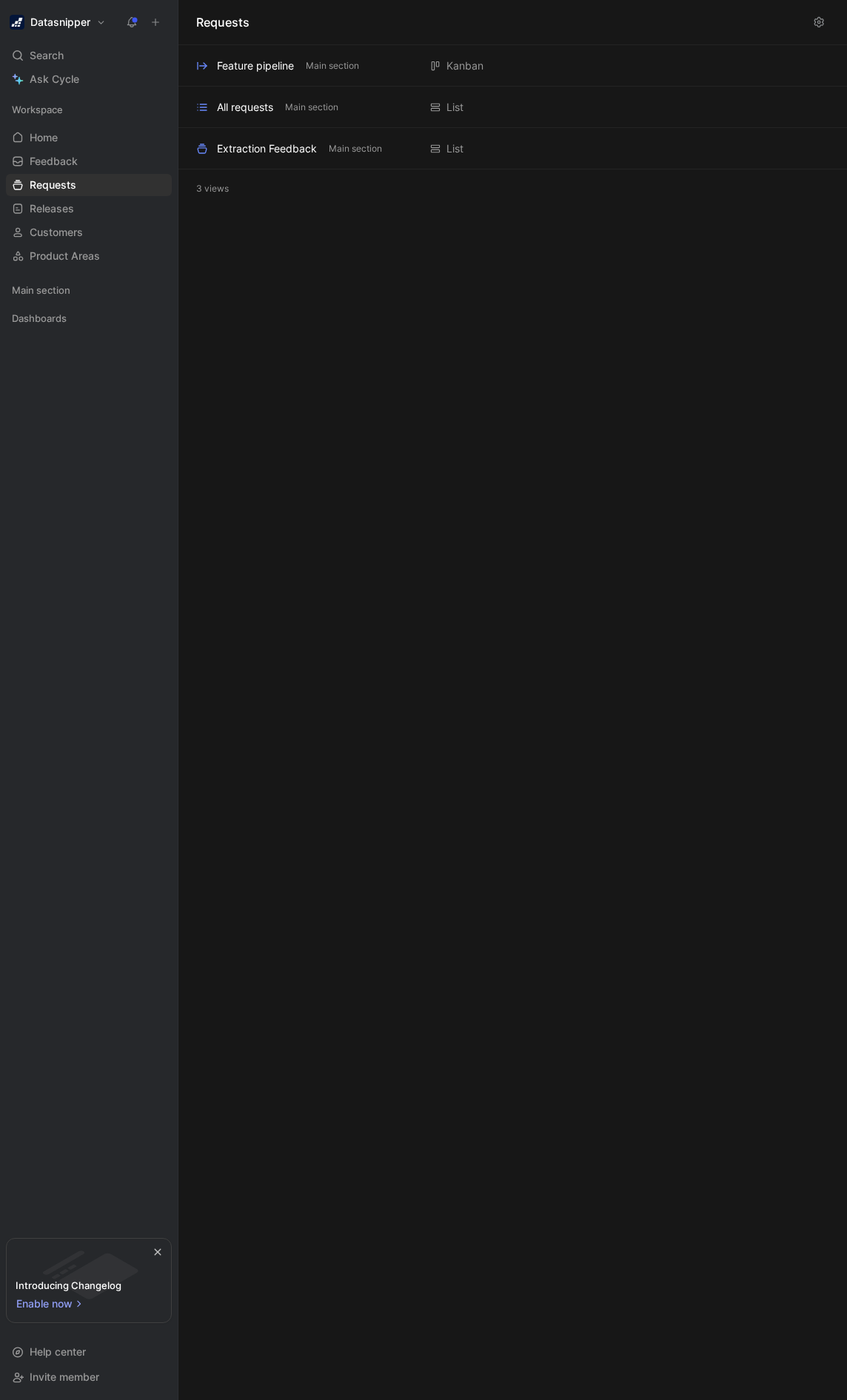
click at [400, 443] on div "Requests Feature pipeline Main section [GEOGRAPHIC_DATA] Add description All re…" at bounding box center [512, 700] width 668 height 1400
